Goal: Information Seeking & Learning: Learn about a topic

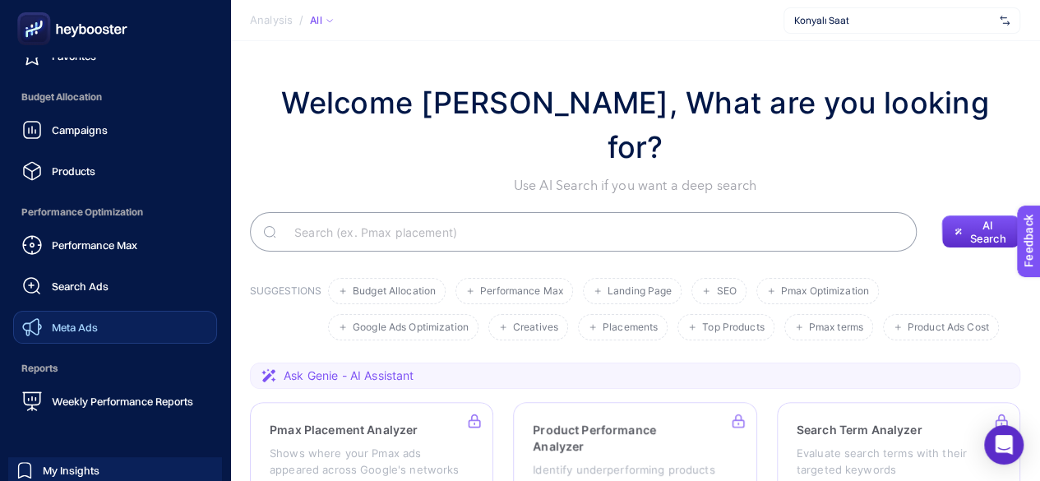
scroll to position [250, 0]
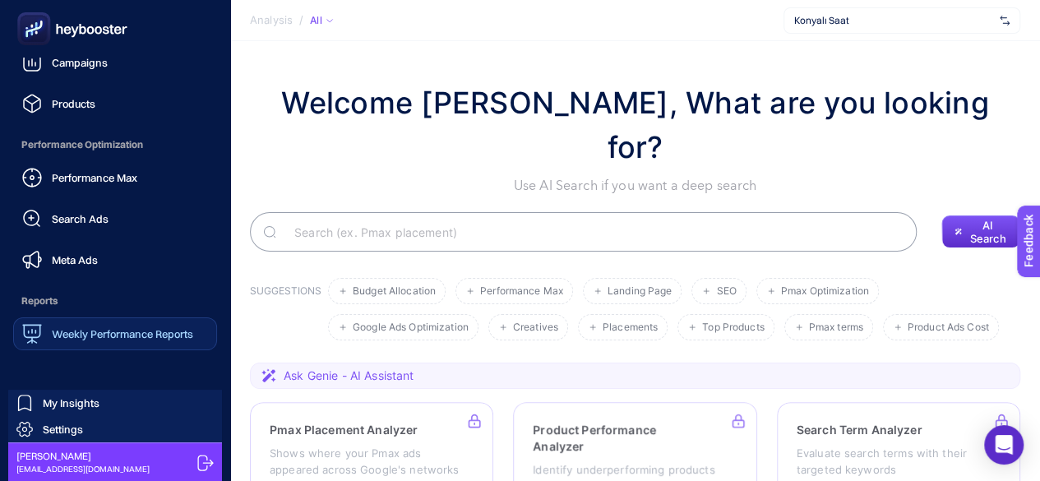
click at [97, 327] on span "Weekly Performance Reports" at bounding box center [122, 333] width 141 height 13
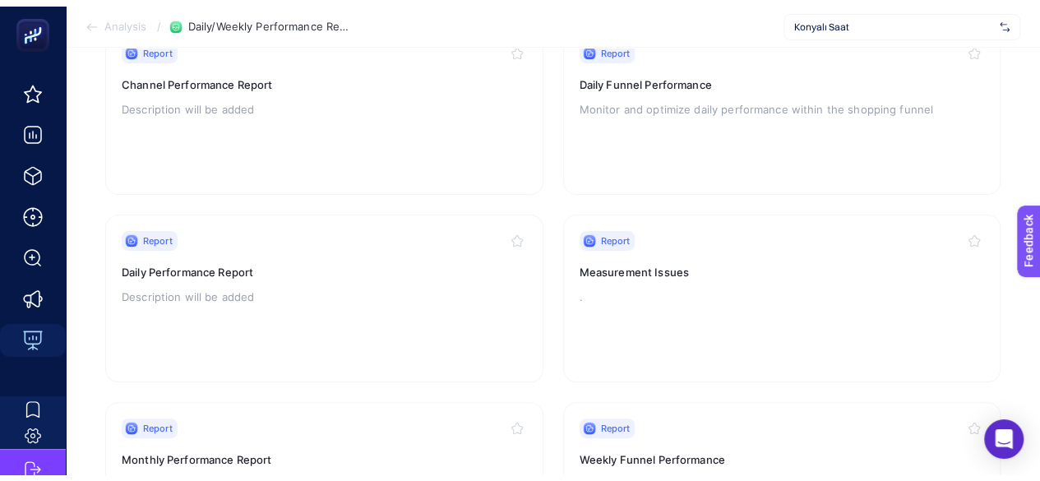
scroll to position [205, 0]
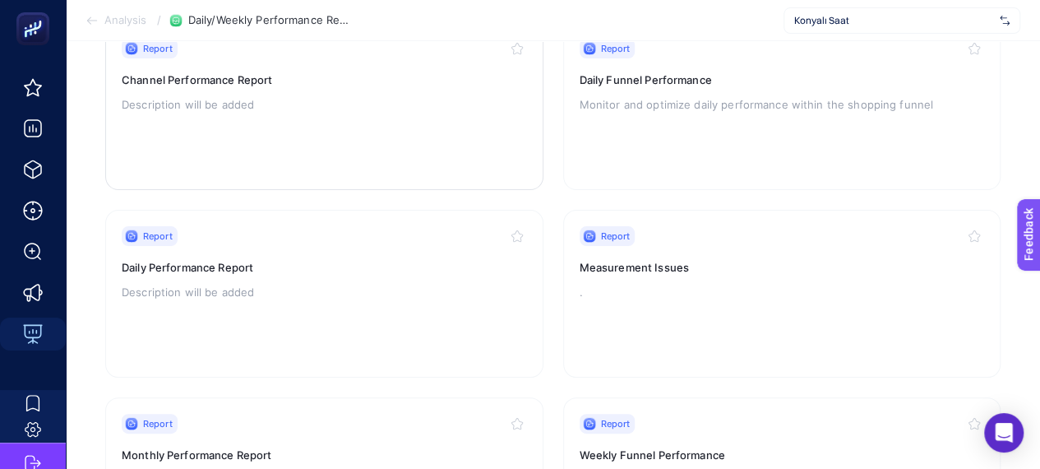
click at [204, 72] on h3 "Channel Performance Report" at bounding box center [324, 80] width 405 height 16
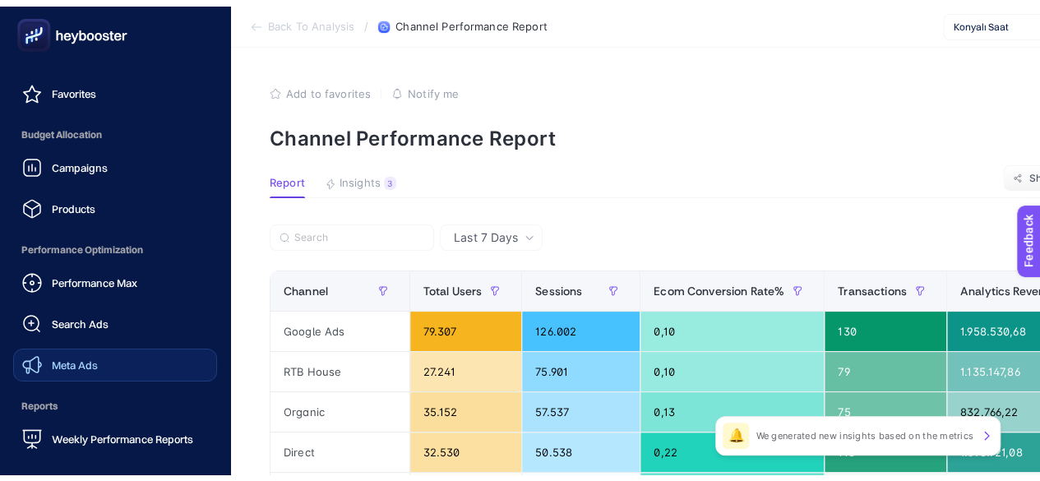
scroll to position [263, 0]
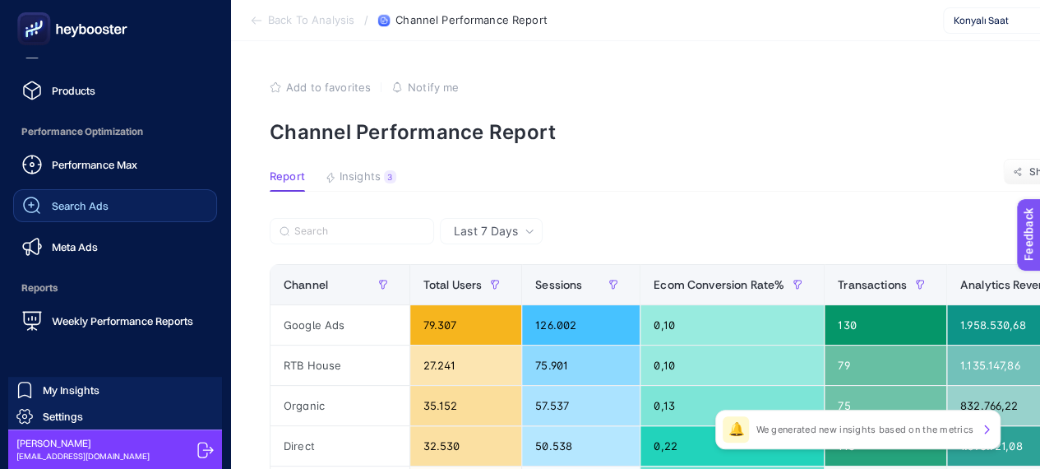
click at [104, 218] on link "Search Ads" at bounding box center [115, 205] width 204 height 33
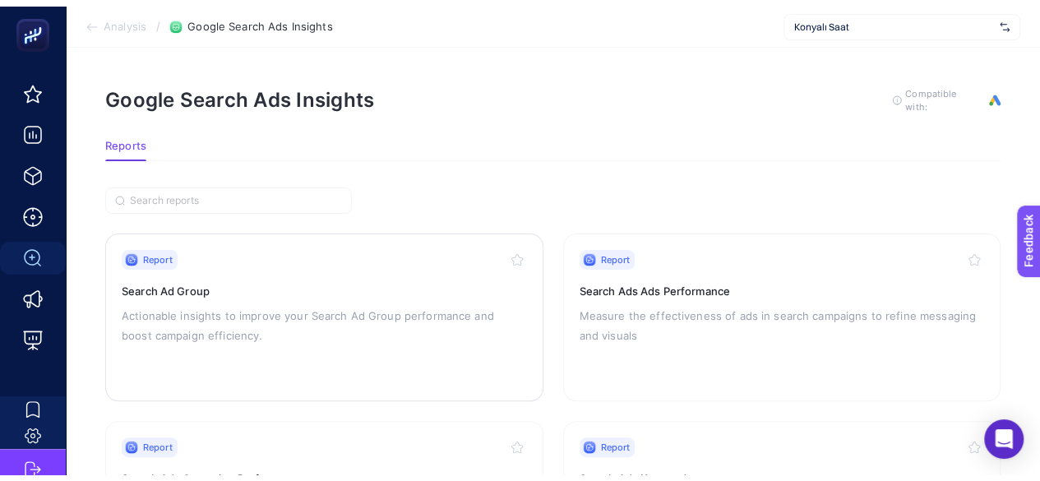
scroll to position [179, 0]
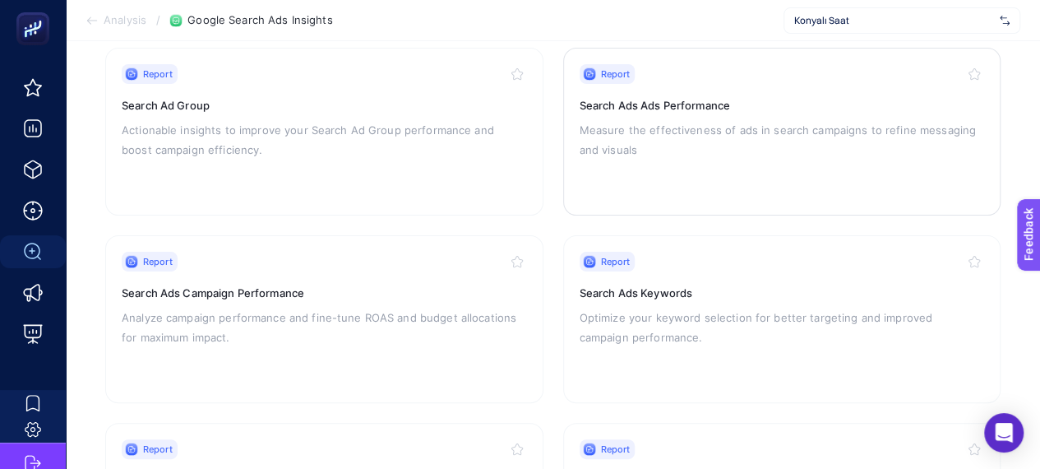
click at [663, 113] on div "Report Search Ads Ads Performance Measure the effectiveness of ads in search ca…" at bounding box center [782, 131] width 405 height 135
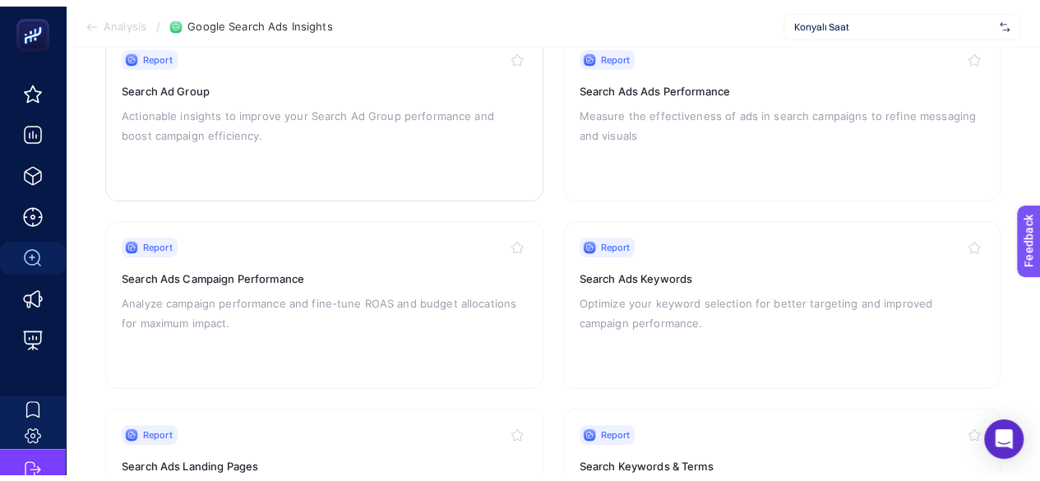
scroll to position [201, 0]
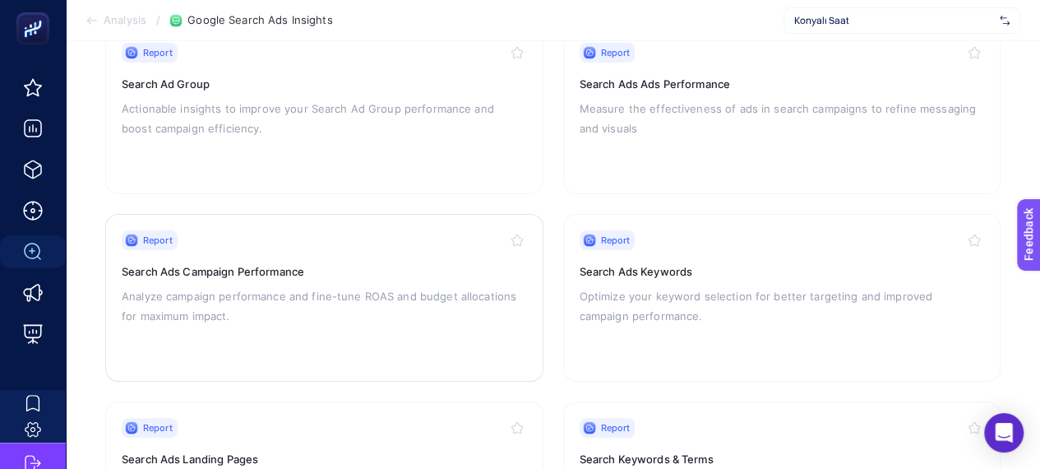
click at [347, 275] on h3 "Search Ads Campaign Performance" at bounding box center [324, 271] width 405 height 16
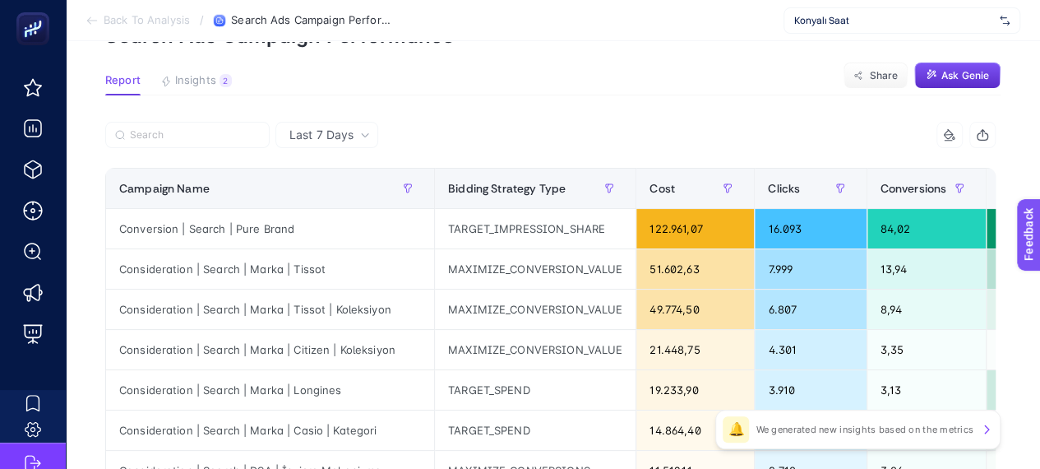
scroll to position [95, 0]
